Goal: Information Seeking & Learning: Check status

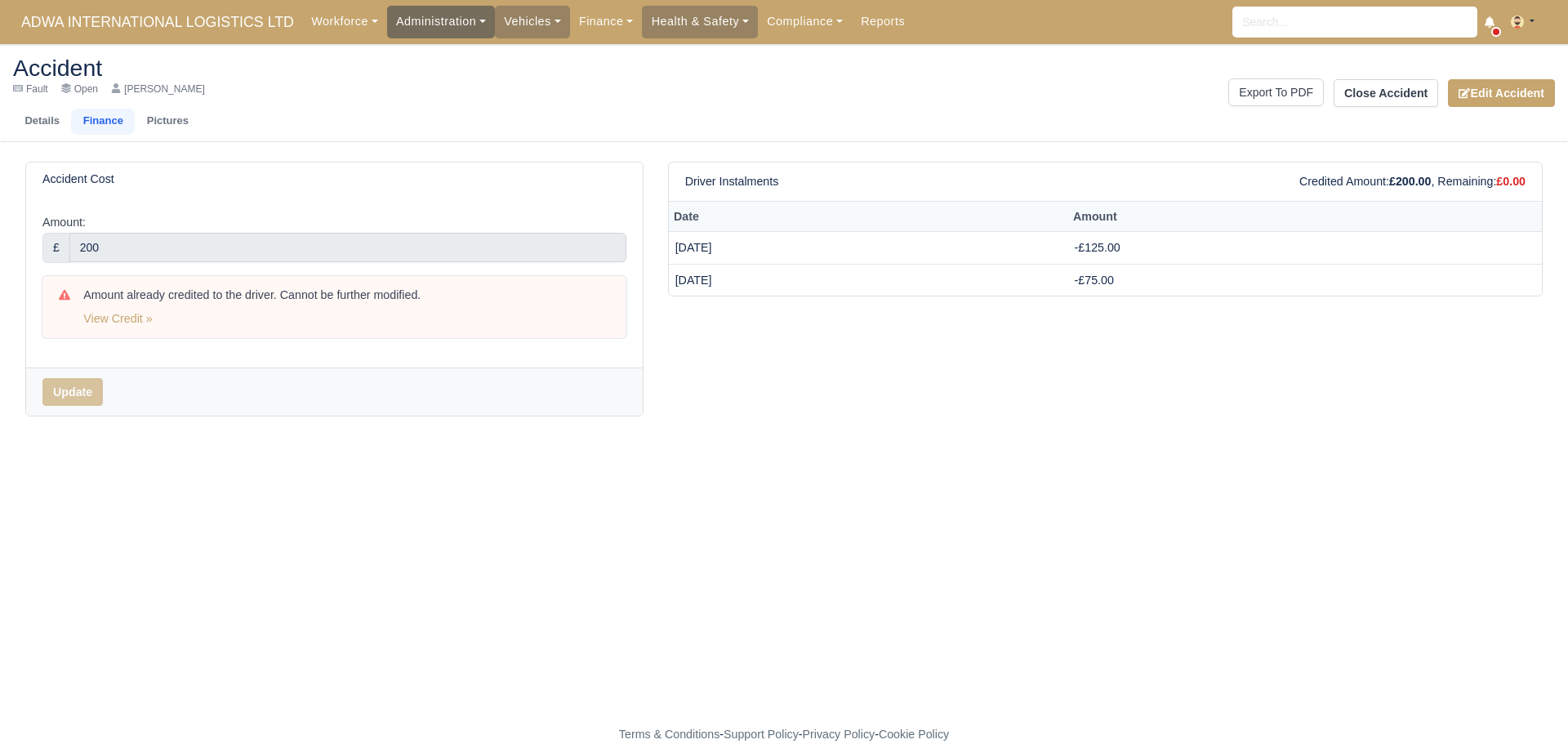
click at [460, 26] on link "Administration" at bounding box center [441, 21] width 108 height 32
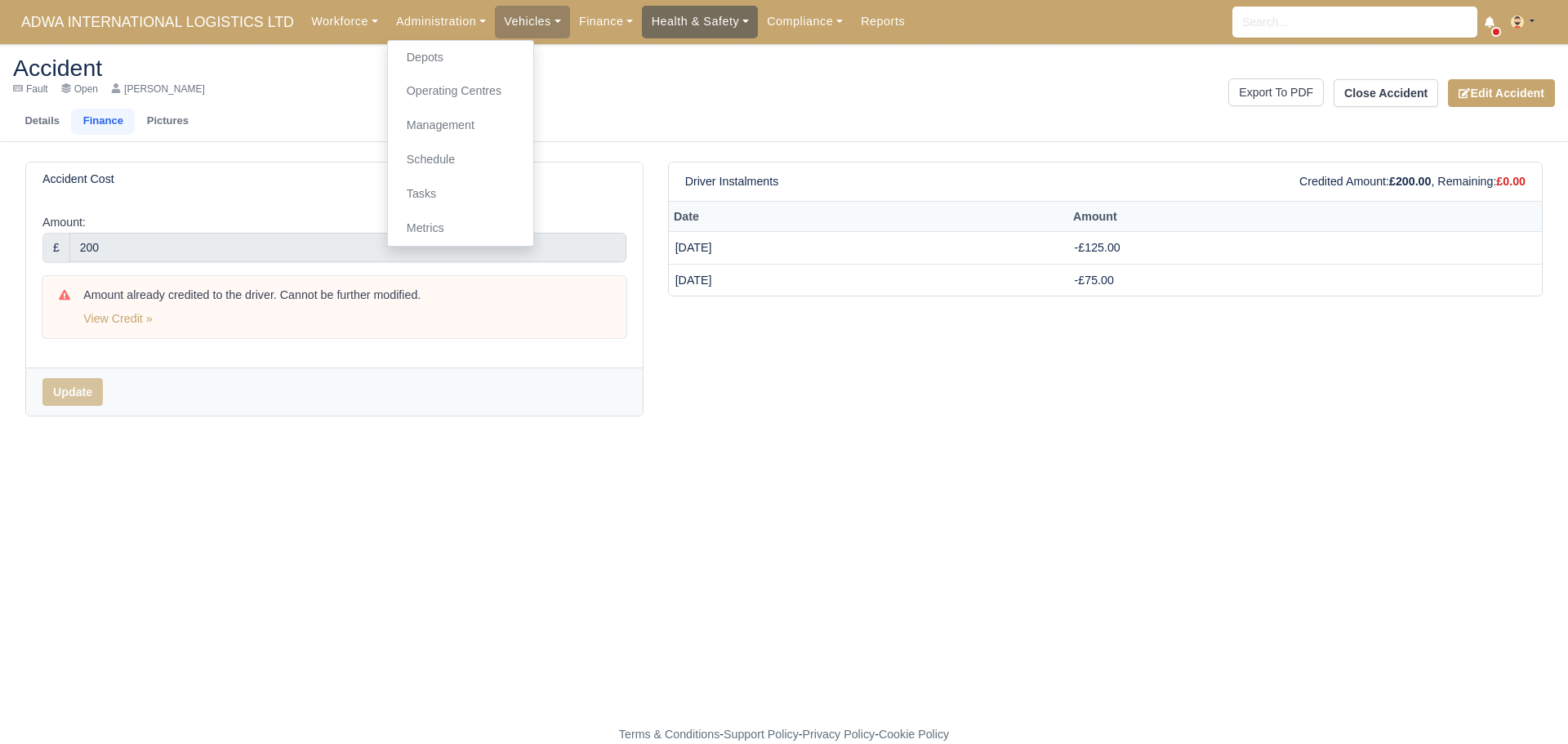
click at [654, 16] on link "Health & Safety" at bounding box center [699, 21] width 116 height 32
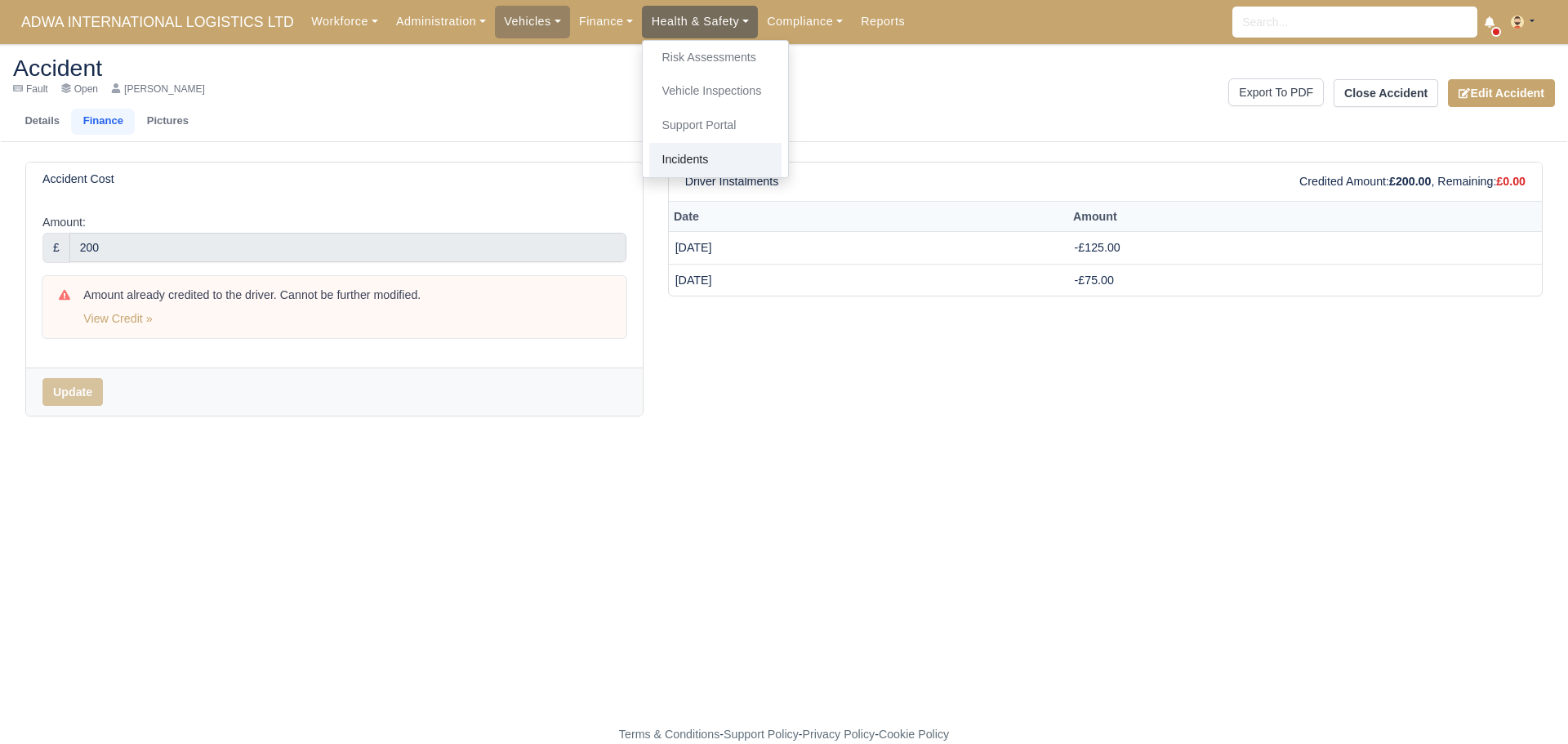
click at [671, 159] on link "Incidents" at bounding box center [716, 160] width 132 height 34
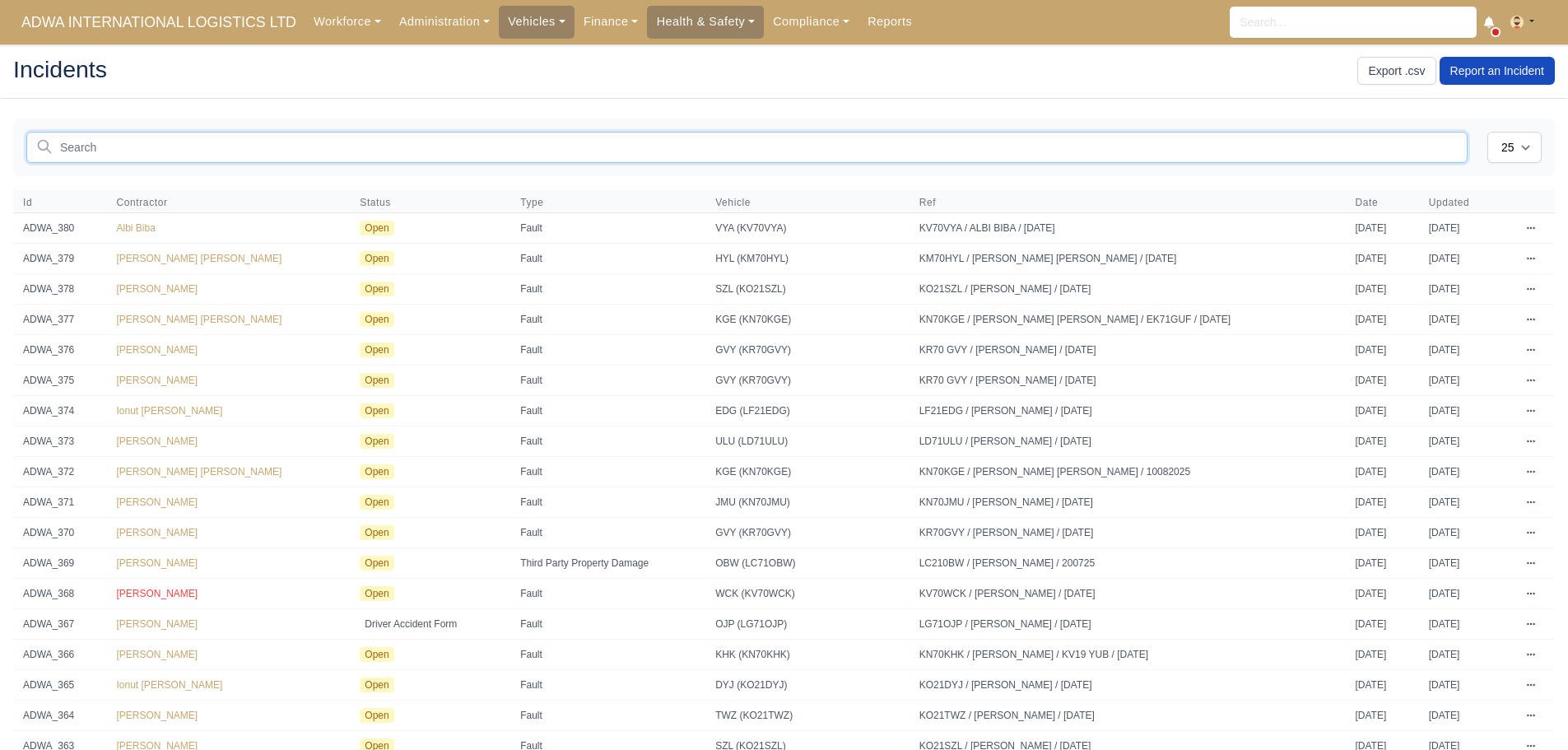
click at [176, 152] on input "text" at bounding box center [746, 147] width 1442 height 31
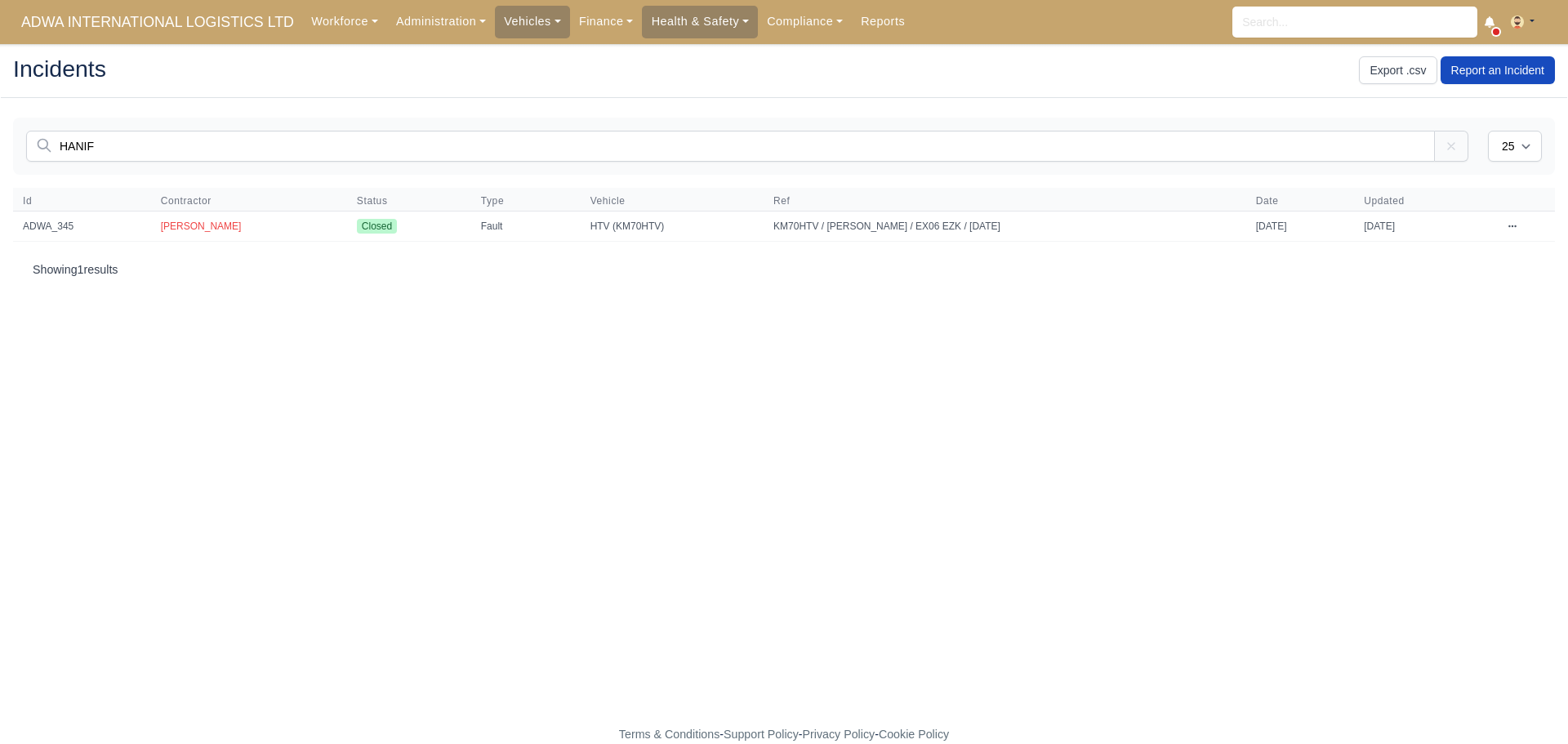
type input "HANIF"
click at [1509, 226] on icon at bounding box center [1513, 226] width 10 height 10
click at [270, 233] on td "[PERSON_NAME]" at bounding box center [249, 227] width 196 height 31
drag, startPoint x: 1398, startPoint y: 225, endPoint x: 1283, endPoint y: 231, distance: 115.2
click at [1397, 226] on td "[DATE]" at bounding box center [1424, 227] width 143 height 31
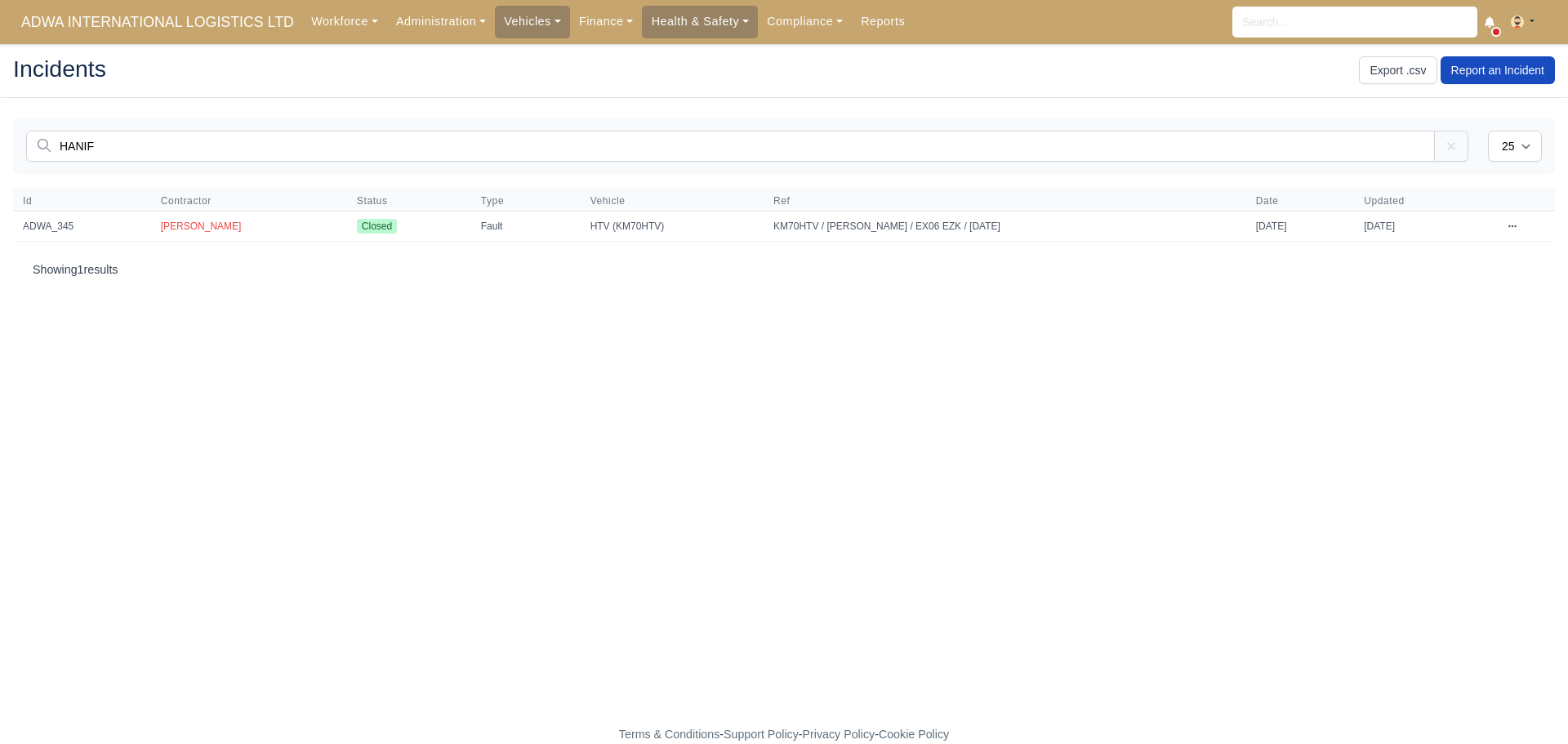
drag, startPoint x: 46, startPoint y: 227, endPoint x: 80, endPoint y: 227, distance: 34.0
click at [47, 227] on td "ADWA_345" at bounding box center [82, 227] width 138 height 31
click at [1508, 226] on icon at bounding box center [1513, 226] width 10 height 10
click at [555, 325] on main "Incidents Export .csv Report an Incident You are not connected to the internet.…" at bounding box center [784, 394] width 1568 height 661
drag, startPoint x: 666, startPoint y: 228, endPoint x: 560, endPoint y: 228, distance: 106.0
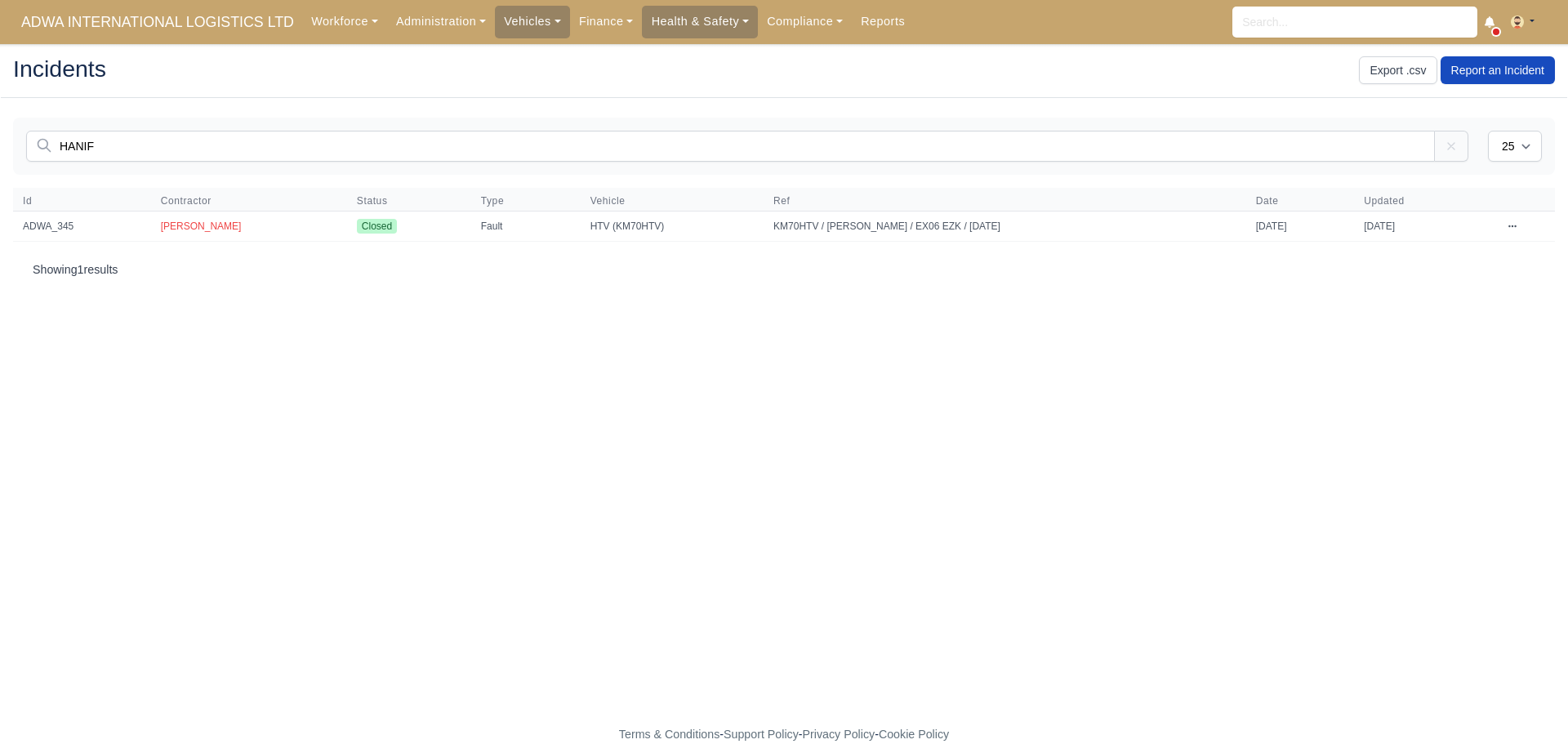
click at [581, 228] on td "HTV (KM70HTV)" at bounding box center [672, 227] width 183 height 31
drag, startPoint x: 616, startPoint y: 229, endPoint x: 635, endPoint y: 228, distance: 19.0
click at [619, 229] on td "HTV (KM70HTV)" at bounding box center [672, 227] width 183 height 31
click at [640, 227] on td "HTV (KM70HTV)" at bounding box center [672, 227] width 183 height 31
click at [625, 224] on td "HTV (KM70HTV)" at bounding box center [672, 227] width 183 height 31
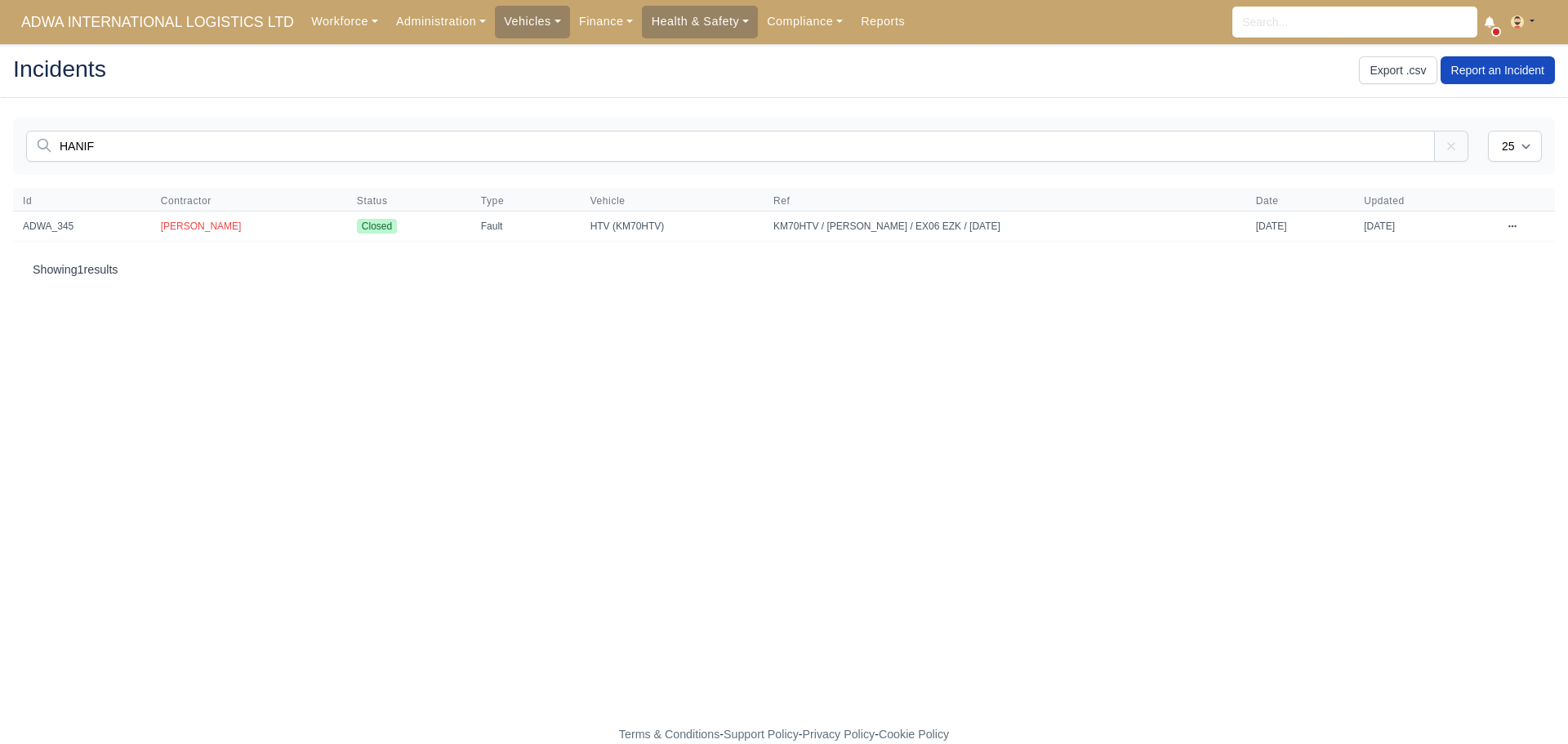
drag, startPoint x: 1214, startPoint y: 220, endPoint x: 1123, endPoint y: 201, distance: 93.0
click at [1265, 231] on td "[DATE]" at bounding box center [1300, 227] width 109 height 31
